Goal: Browse casually: Explore the website without a specific task or goal

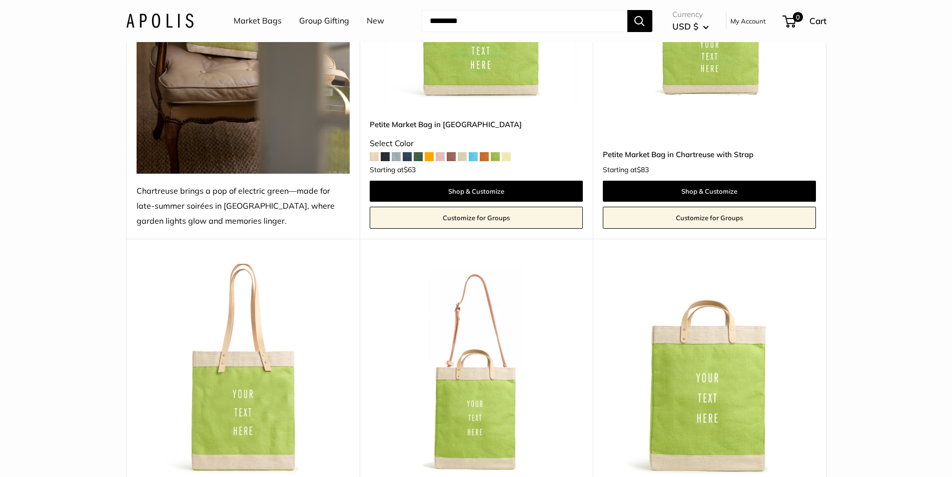
scroll to position [300, 0]
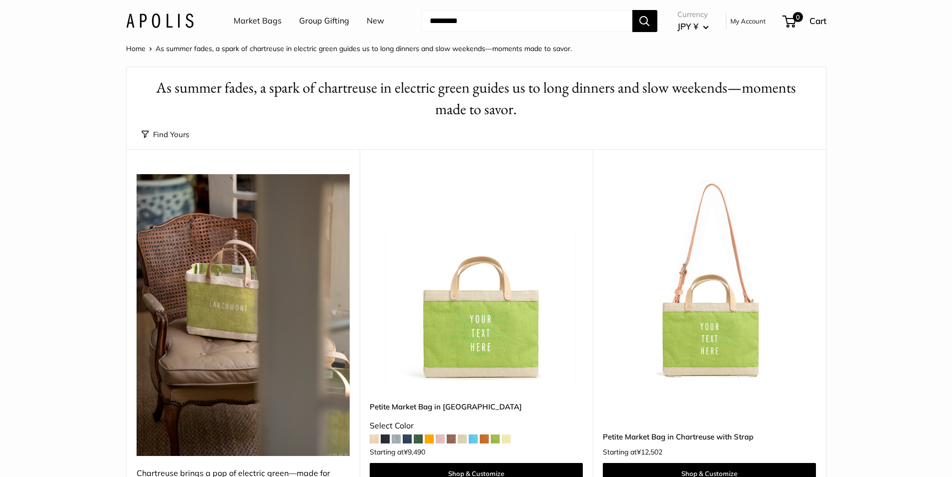
click at [372, 19] on link "New" at bounding box center [376, 21] width 18 height 15
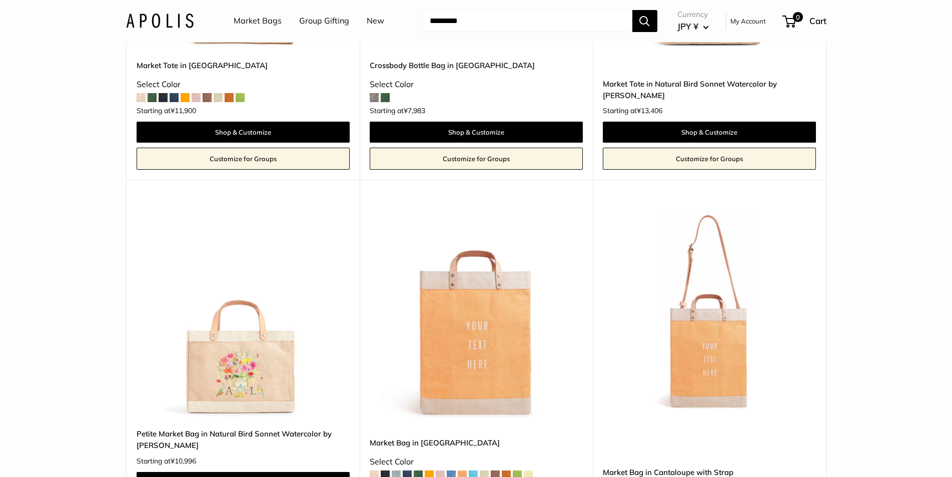
scroll to position [4053, 0]
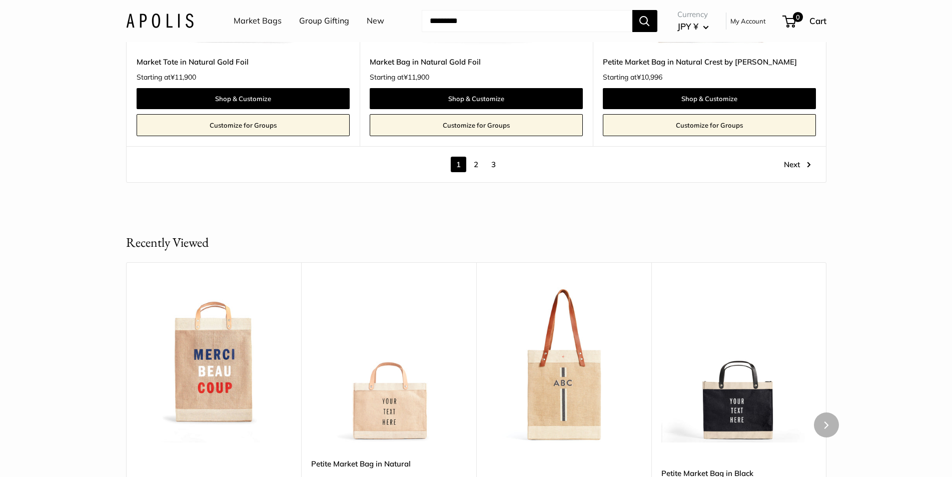
scroll to position [5754, 0]
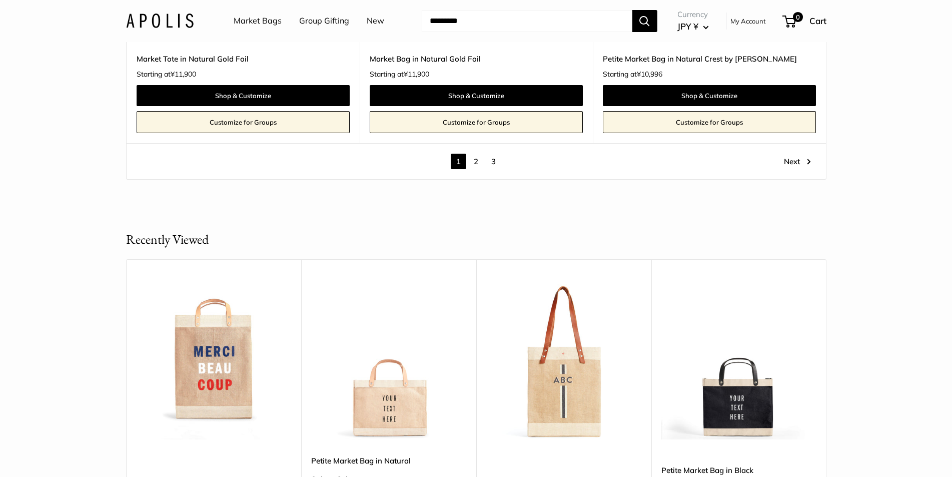
click at [477, 163] on link "2" at bounding box center [476, 162] width 16 height 16
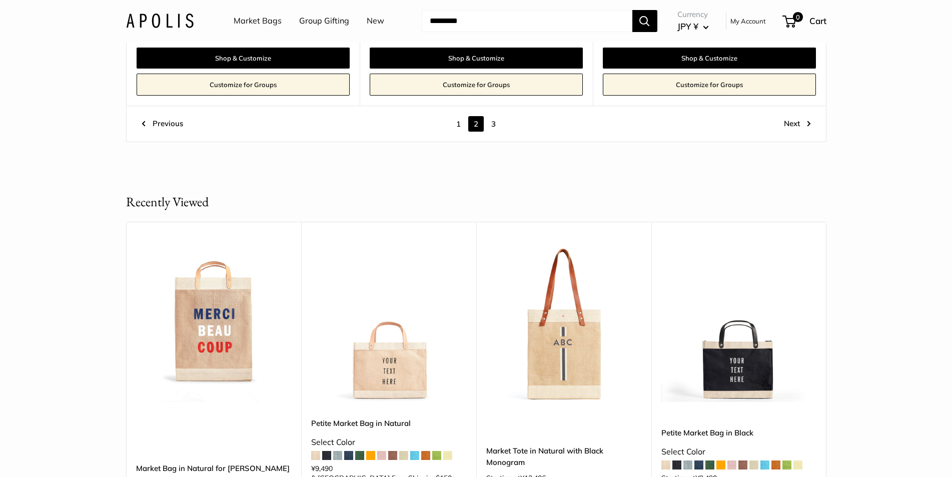
scroll to position [5516, 0]
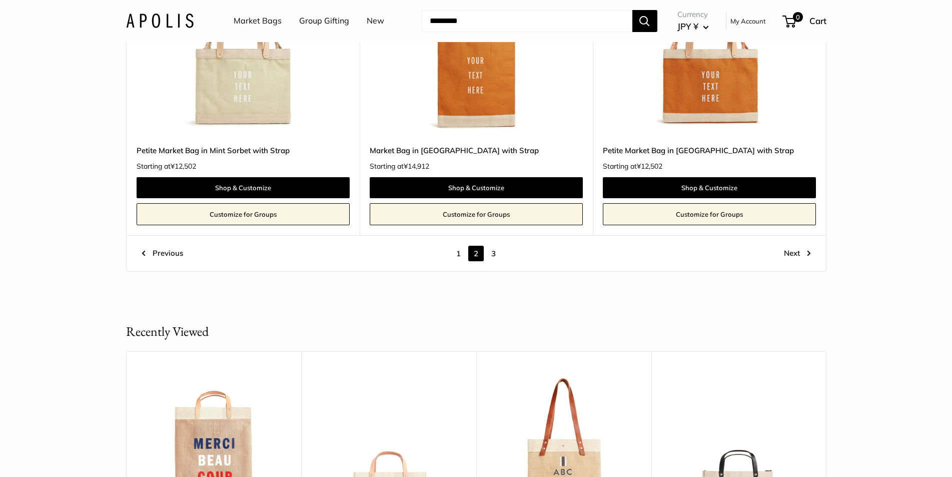
click at [498, 256] on link "3" at bounding box center [494, 254] width 16 height 16
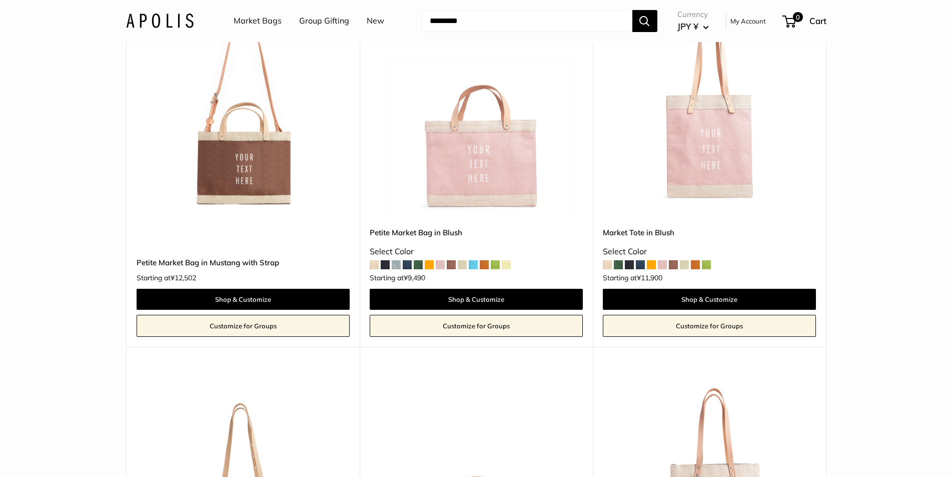
scroll to position [512, 0]
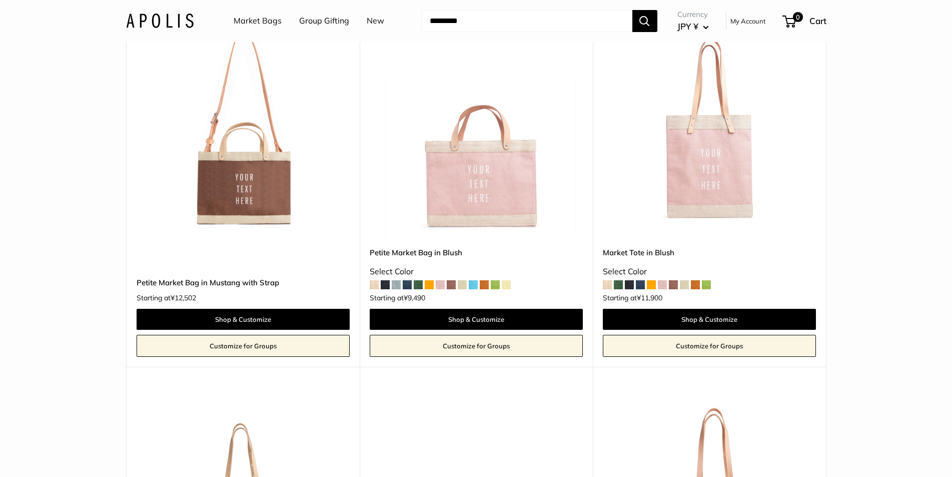
click at [687, 29] on span "JPY ¥" at bounding box center [688, 26] width 21 height 11
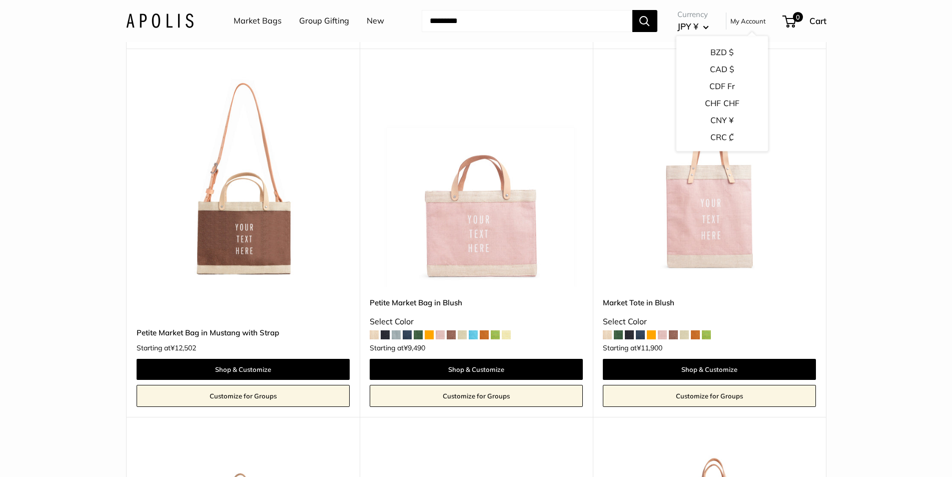
scroll to position [300, 0]
click at [718, 109] on button "CNY ¥" at bounding box center [722, 108] width 92 height 17
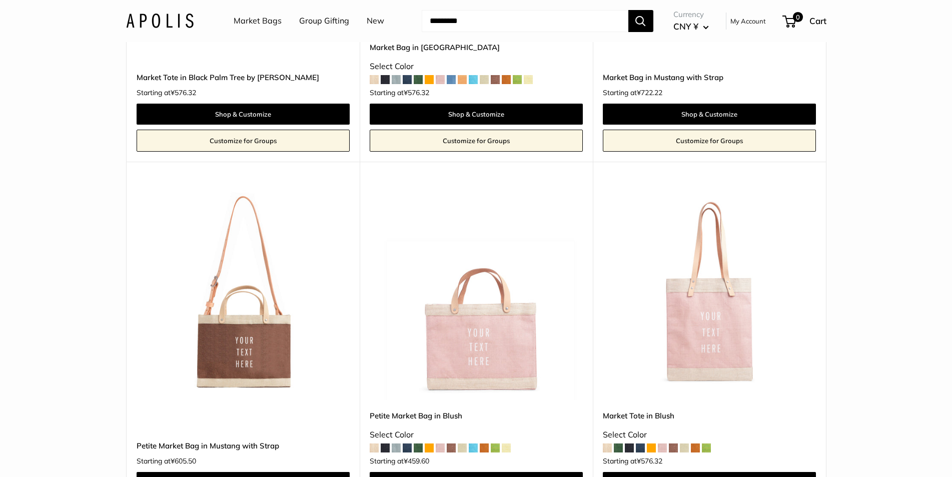
scroll to position [350, 0]
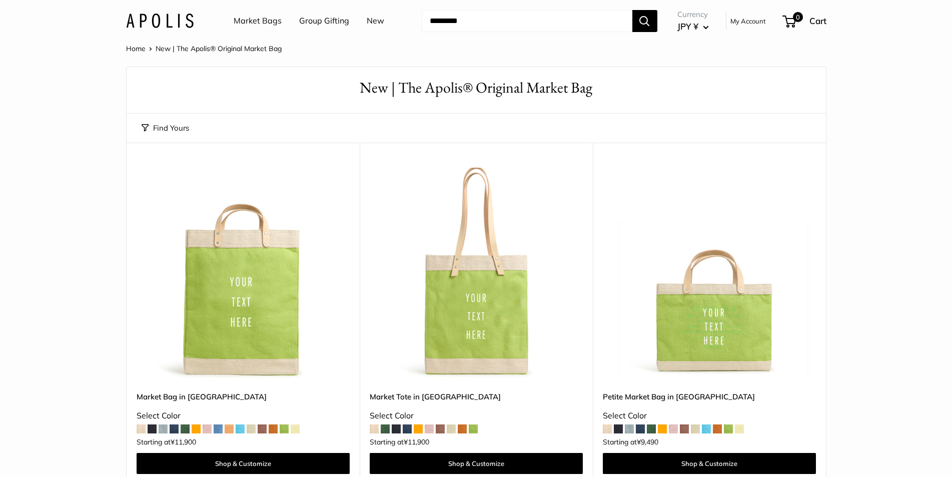
click at [262, 24] on link "Market Bags" at bounding box center [258, 21] width 48 height 15
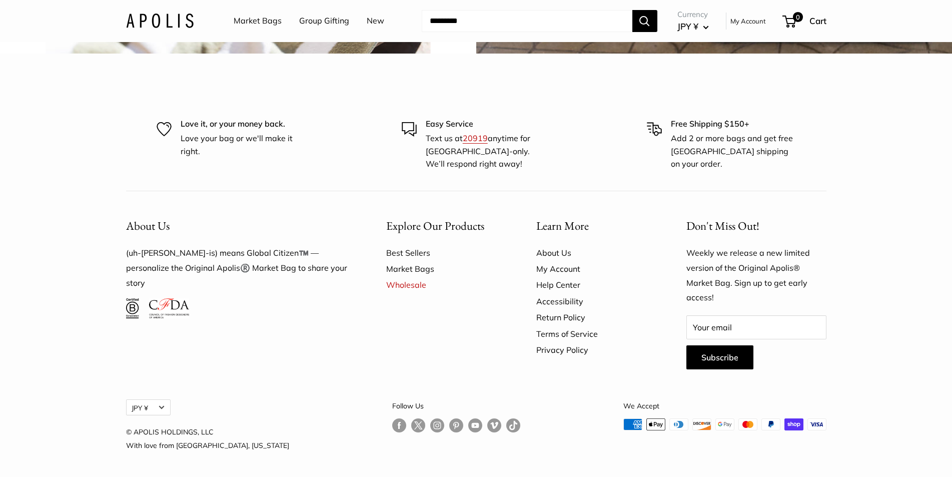
scroll to position [2952, 0]
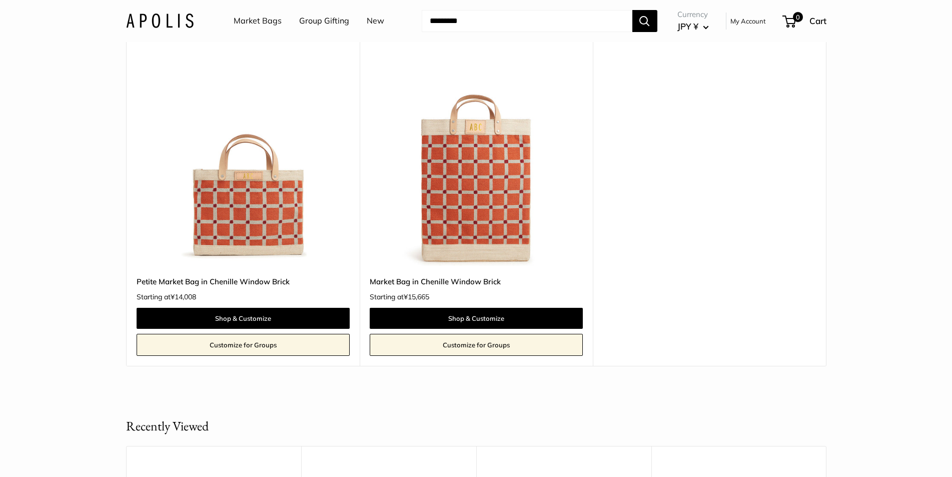
click at [0, 0] on img at bounding box center [0, 0] width 0 height 0
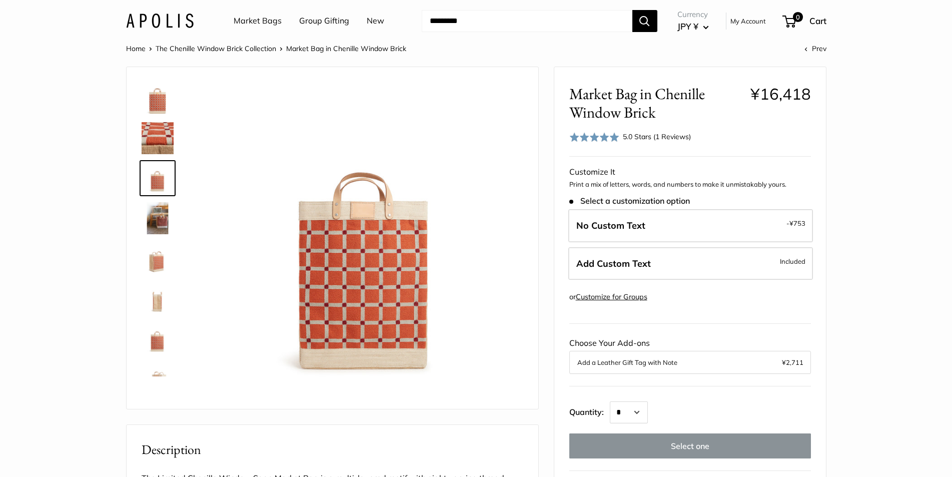
click at [166, 215] on img at bounding box center [158, 218] width 32 height 32
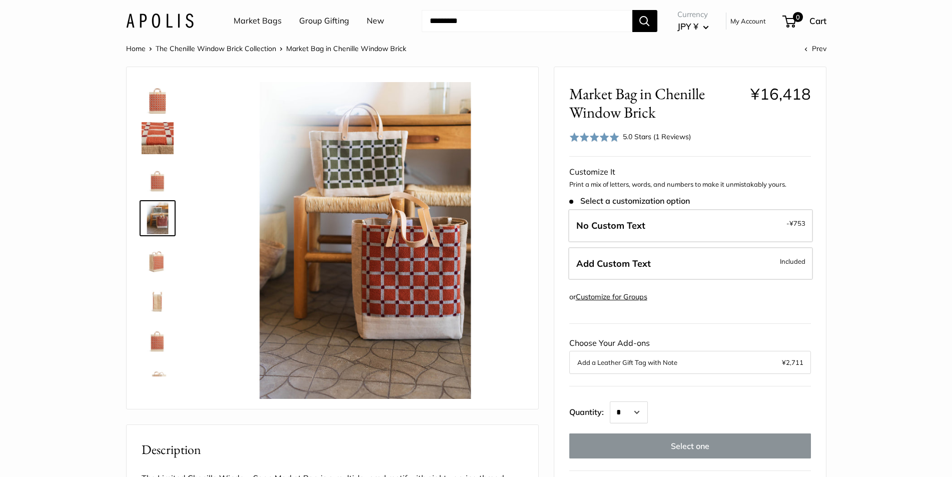
click at [164, 182] on img at bounding box center [158, 178] width 32 height 32
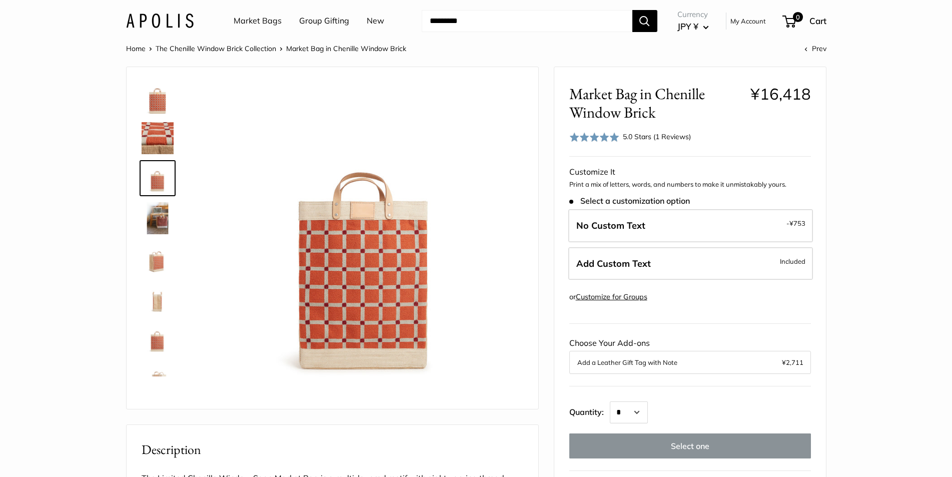
click at [164, 218] on img at bounding box center [158, 218] width 32 height 32
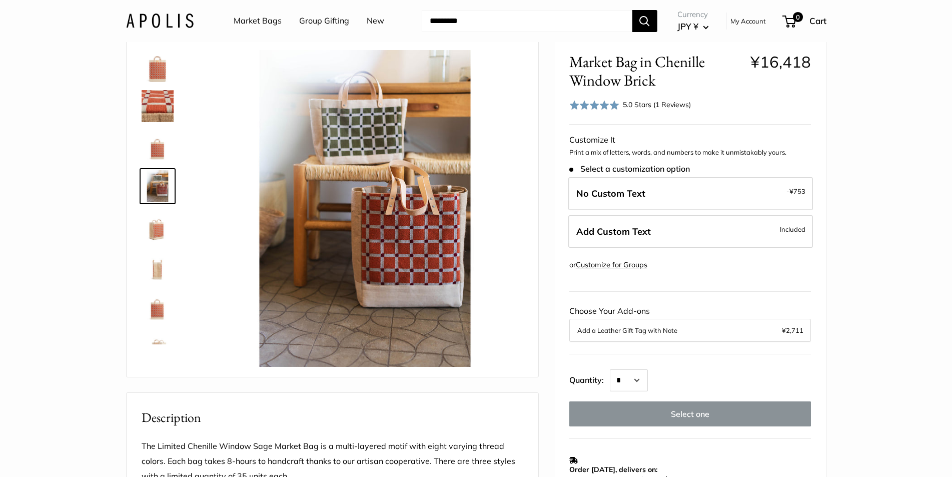
scroll to position [50, 0]
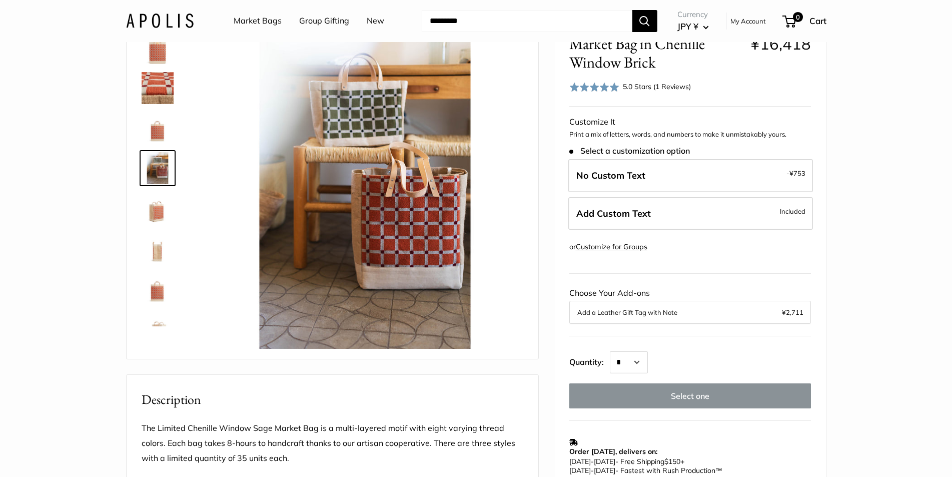
click at [159, 216] on img at bounding box center [158, 208] width 32 height 32
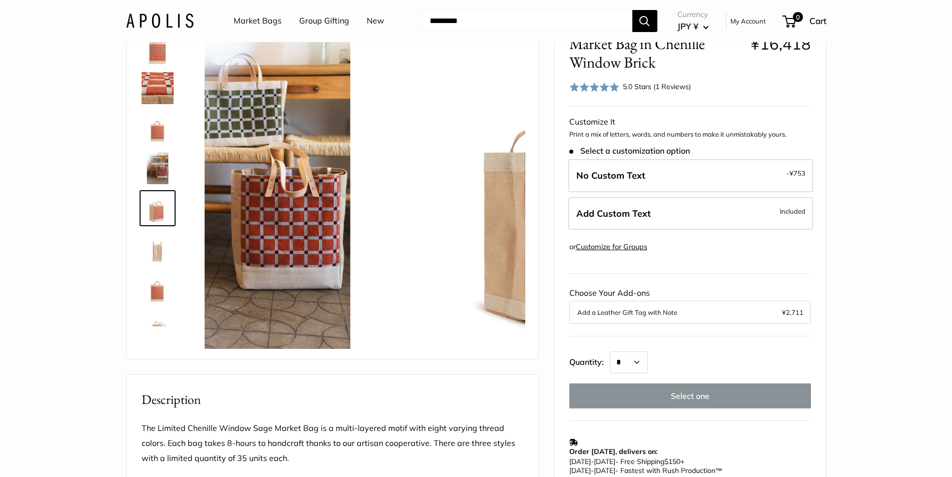
scroll to position [35, 0]
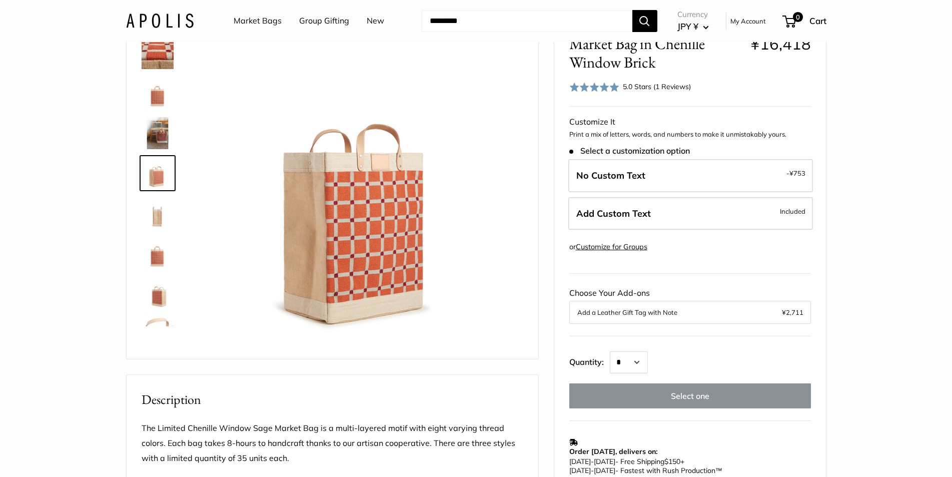
click at [153, 242] on img at bounding box center [158, 253] width 32 height 32
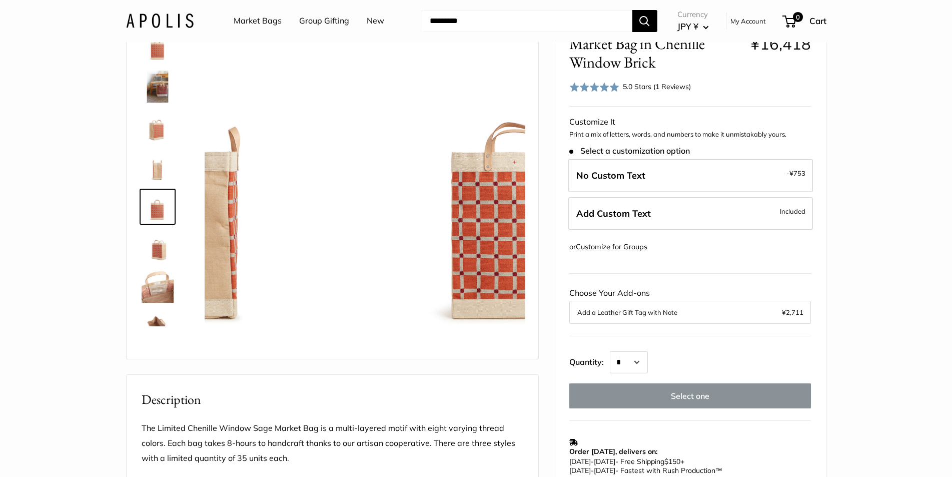
scroll to position [113, 0]
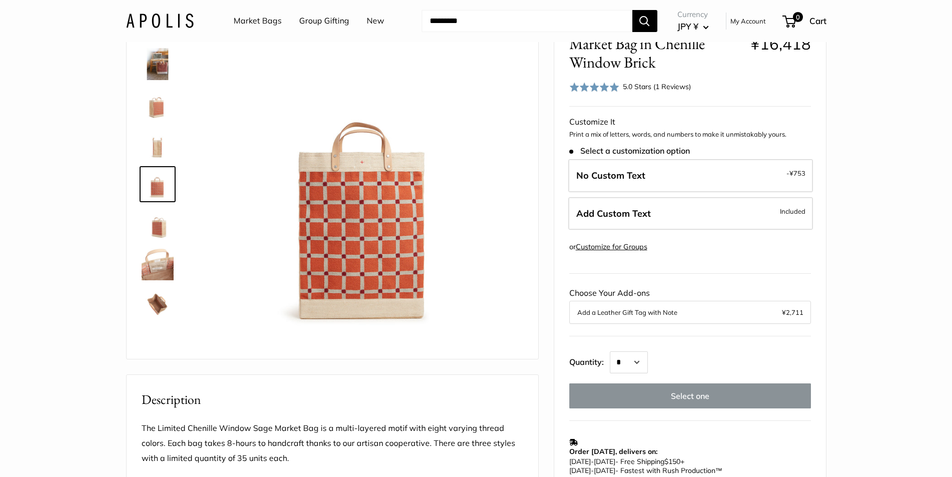
click at [162, 288] on img at bounding box center [158, 304] width 32 height 32
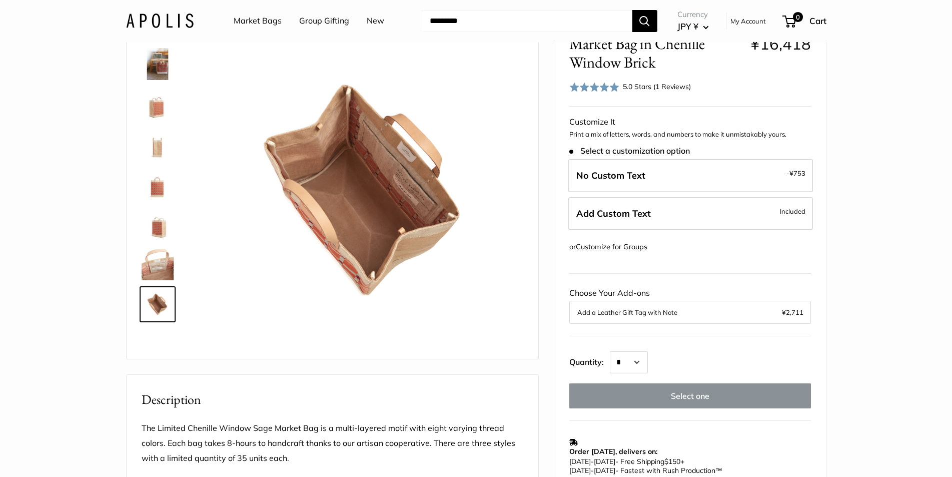
click at [162, 259] on img at bounding box center [158, 264] width 32 height 32
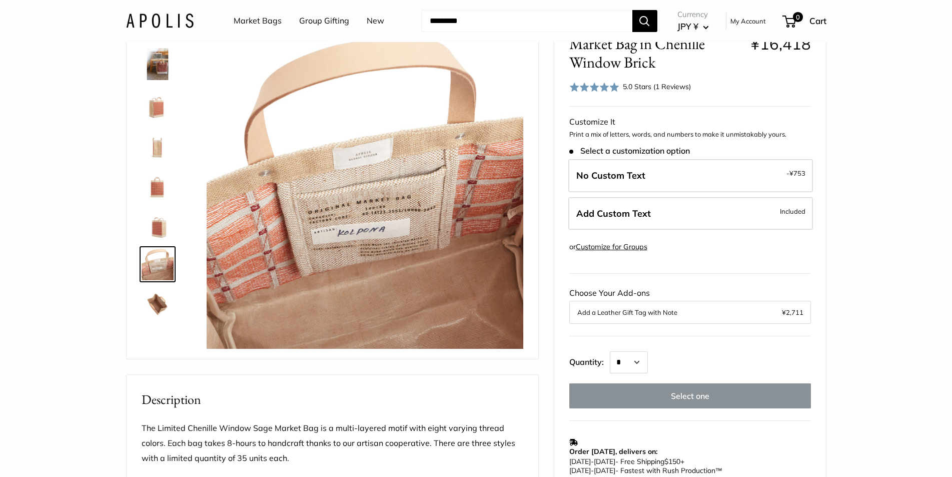
click at [156, 215] on img at bounding box center [158, 224] width 32 height 32
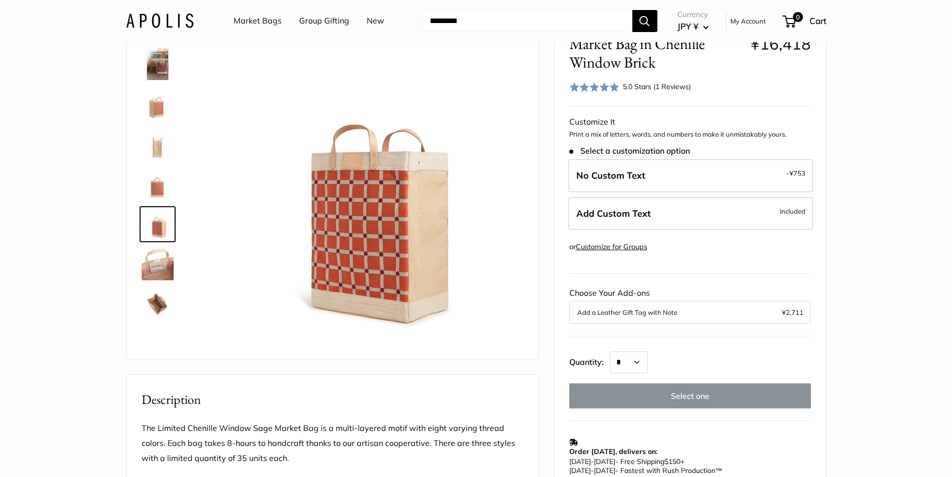
click at [156, 215] on img at bounding box center [158, 224] width 32 height 32
click at [161, 176] on img at bounding box center [158, 184] width 32 height 32
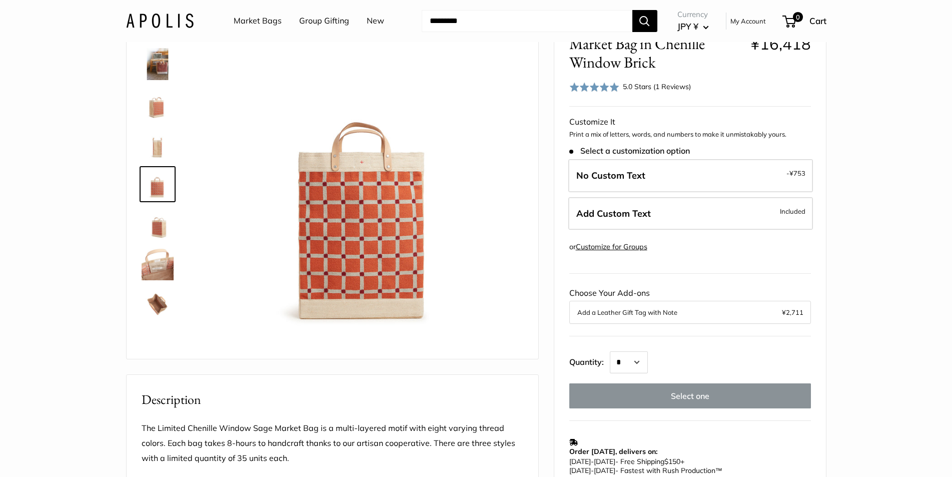
click at [161, 142] on img at bounding box center [158, 144] width 32 height 32
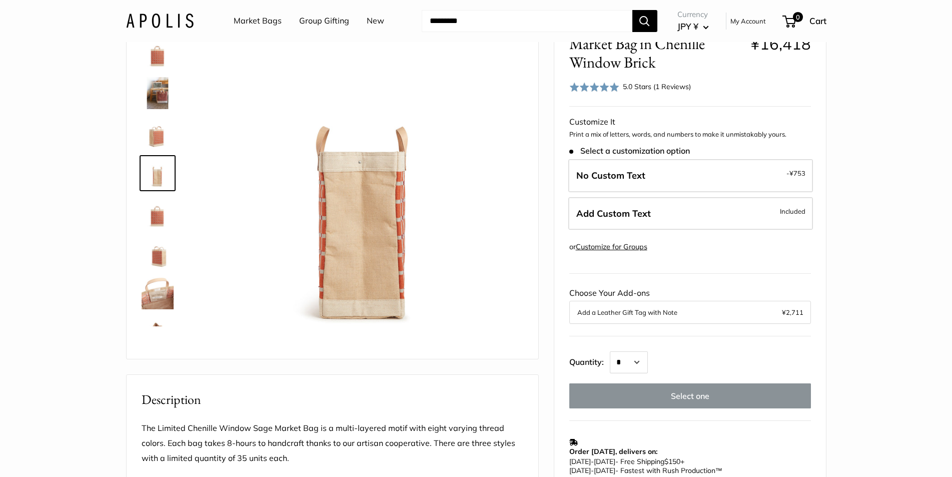
drag, startPoint x: 155, startPoint y: 134, endPoint x: 154, endPoint y: 115, distance: 19.0
click at [155, 134] on img at bounding box center [158, 133] width 32 height 32
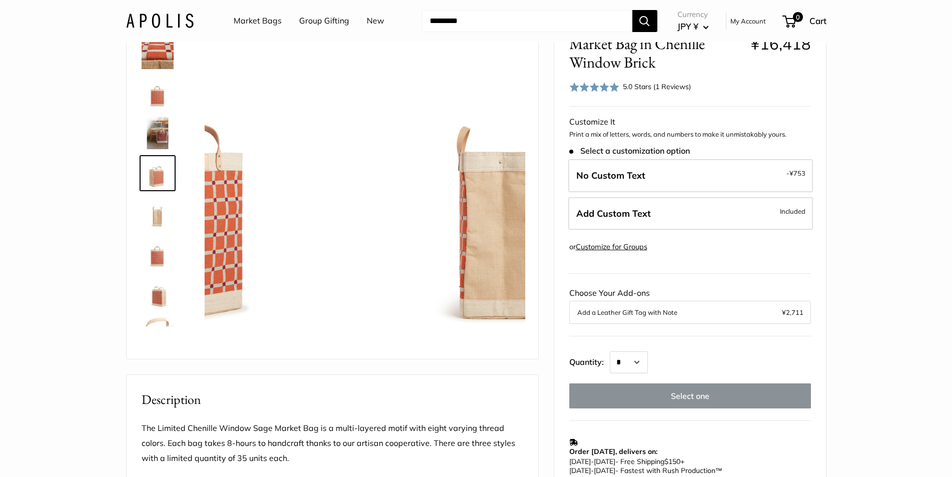
click at [153, 105] on img at bounding box center [158, 93] width 32 height 32
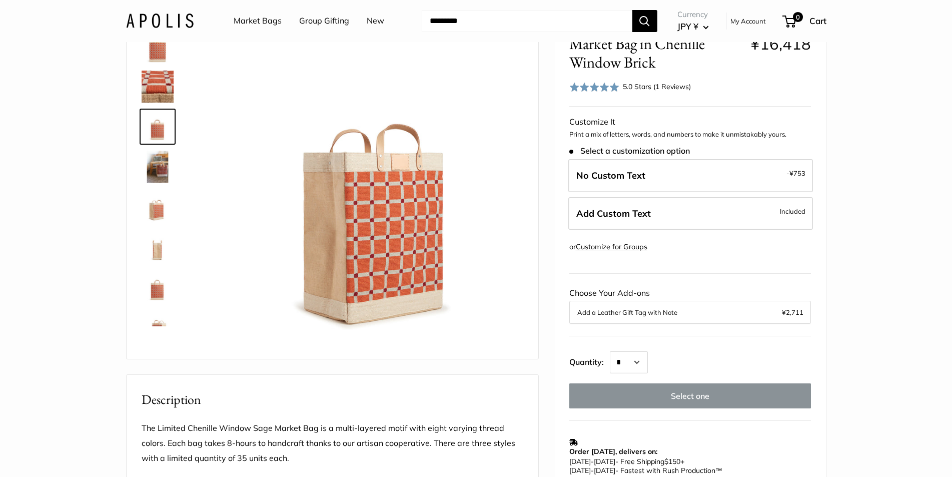
scroll to position [0, 0]
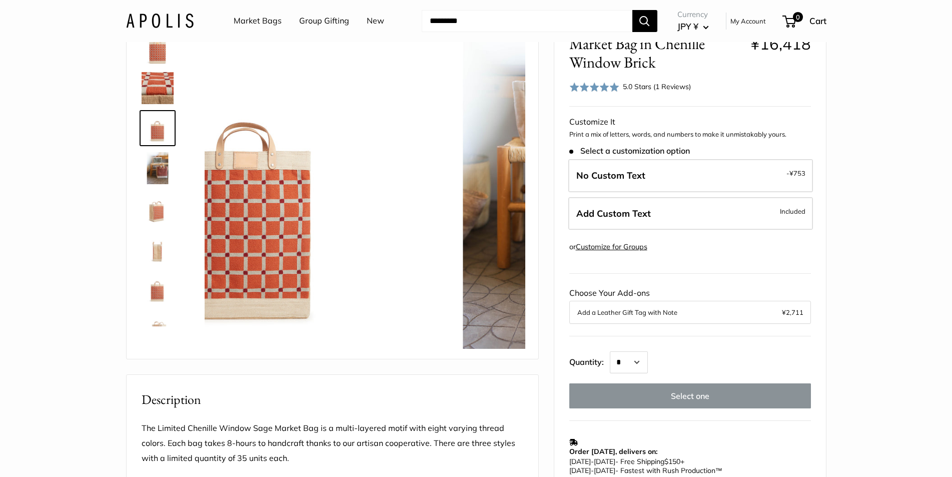
click at [150, 81] on img at bounding box center [158, 88] width 32 height 32
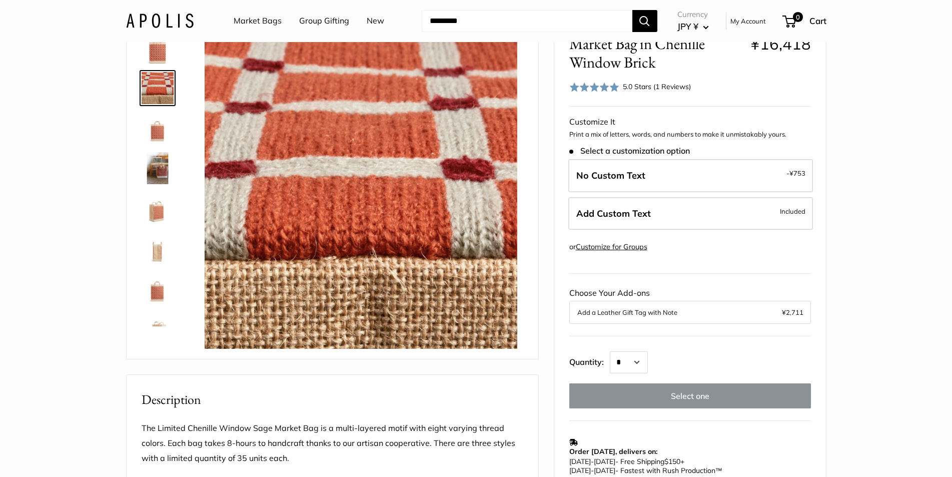
click at [150, 58] on img at bounding box center [158, 48] width 32 height 32
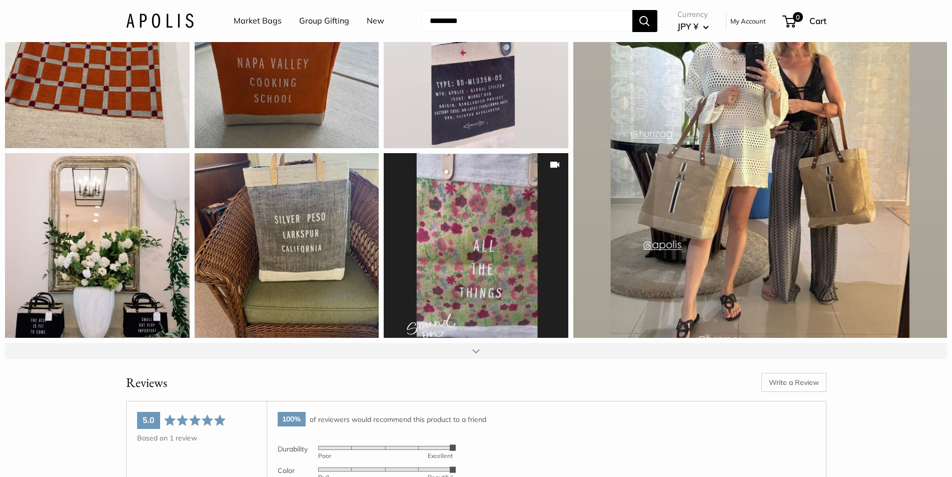
scroll to position [1501, 0]
